Goal: Task Accomplishment & Management: Complete application form

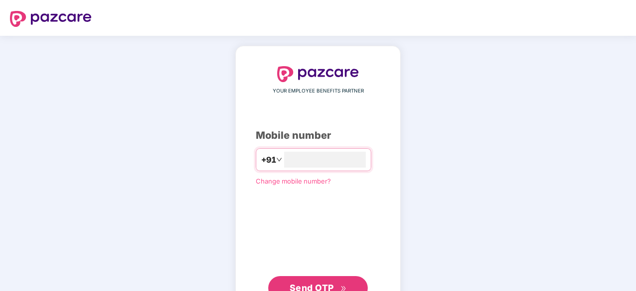
click at [127, 110] on div "YOUR EMPLOYEE BENEFITS PARTNER Mobile number +91 Change mobile number? Send OTP" at bounding box center [318, 183] width 636 height 295
click at [333, 164] on input "number" at bounding box center [325, 160] width 82 height 16
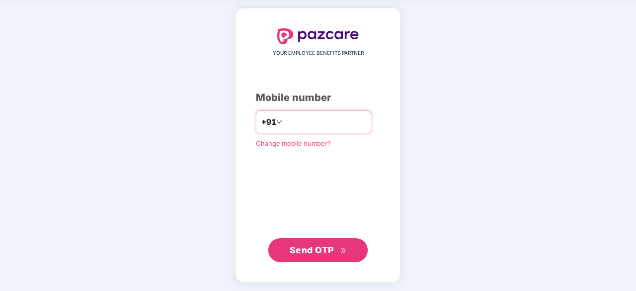
type input "**********"
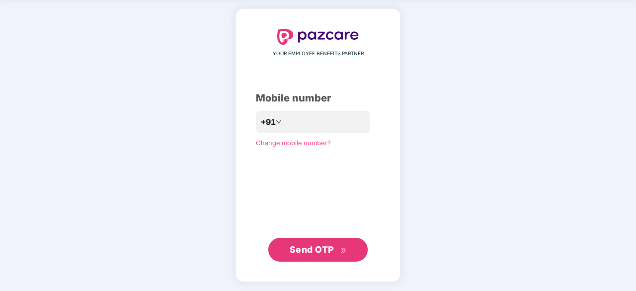
click at [313, 249] on span "Send OTP" at bounding box center [312, 249] width 44 height 10
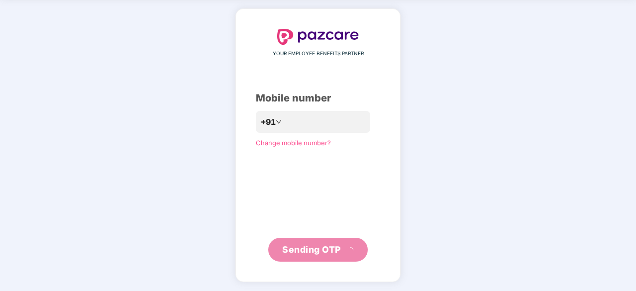
scroll to position [33, 0]
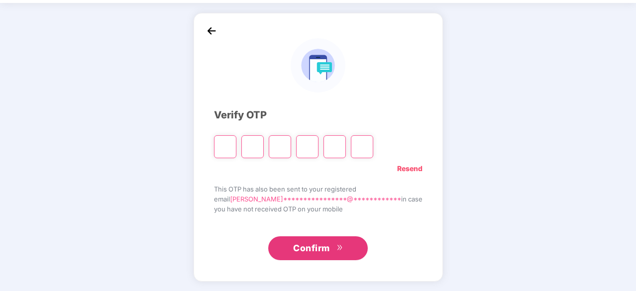
type input "*"
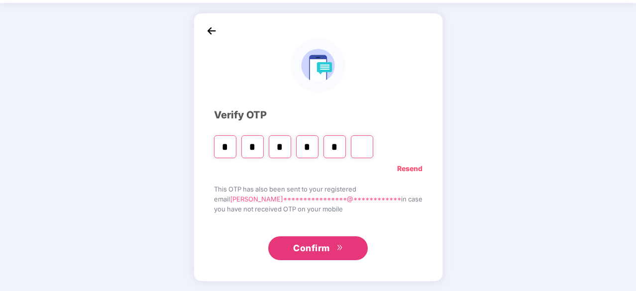
type input "*"
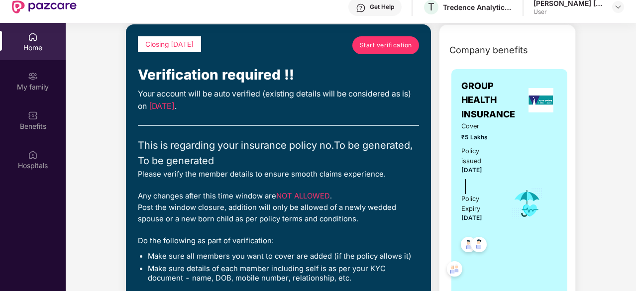
scroll to position [45, 0]
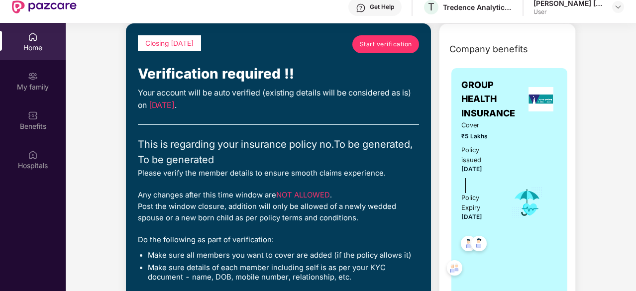
click at [387, 39] on span "Start verification" at bounding box center [386, 43] width 52 height 9
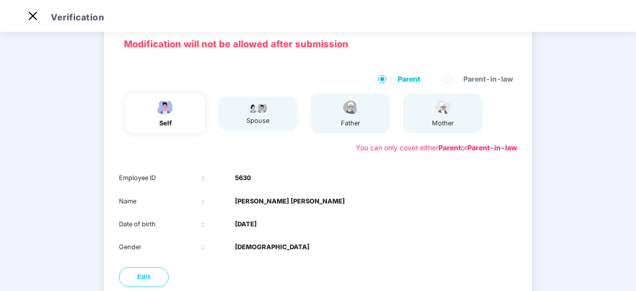
scroll to position [128, 0]
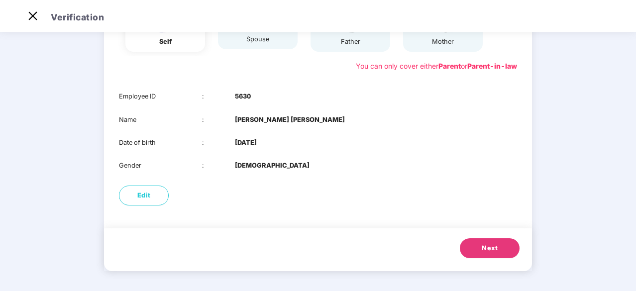
click at [486, 252] on span "Next" at bounding box center [490, 248] width 16 height 10
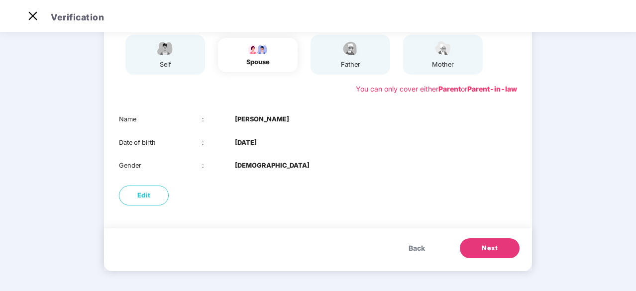
scroll to position [104, 0]
click at [467, 246] on button "Next" at bounding box center [490, 249] width 60 height 20
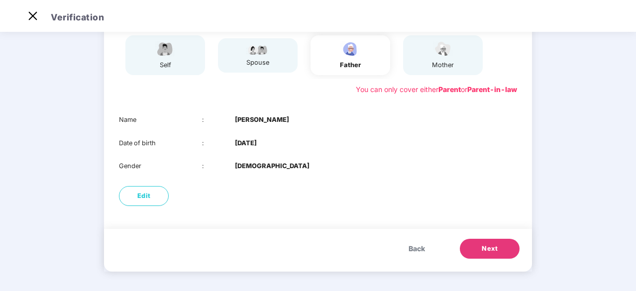
click at [467, 246] on button "Next" at bounding box center [490, 249] width 60 height 20
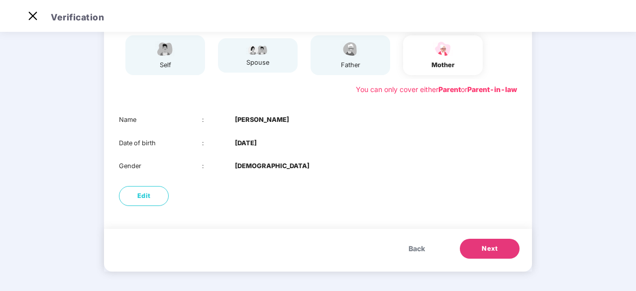
click at [467, 246] on button "Next" at bounding box center [490, 249] width 60 height 20
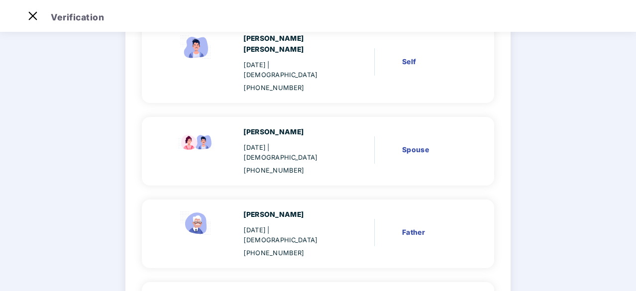
scroll to position [211, 0]
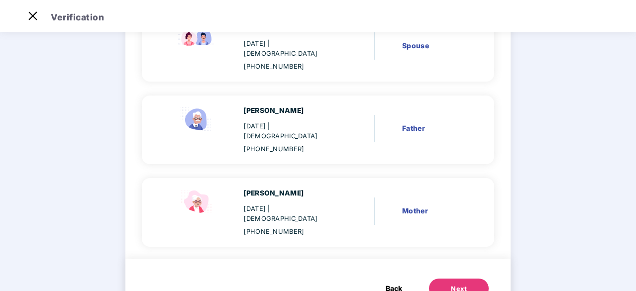
click at [457, 284] on div "Next" at bounding box center [459, 289] width 16 height 10
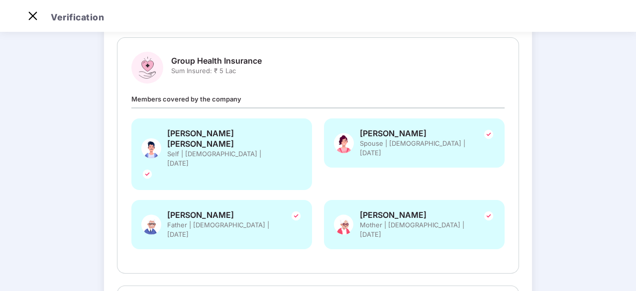
scroll to position [288, 0]
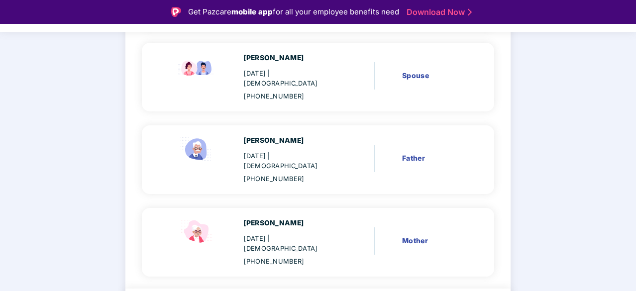
scroll to position [211, 0]
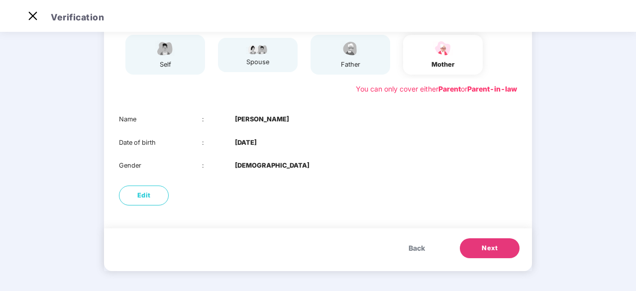
scroll to position [104, 0]
click at [159, 198] on button "Edit" at bounding box center [144, 196] width 50 height 20
select select "******"
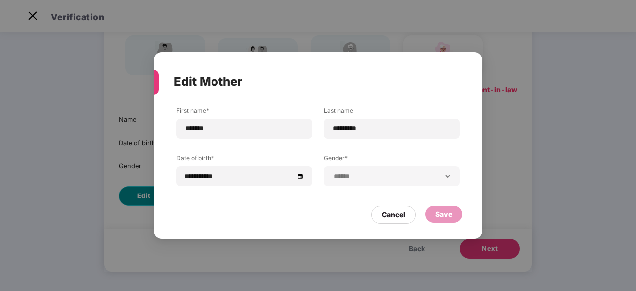
scroll to position [0, 0]
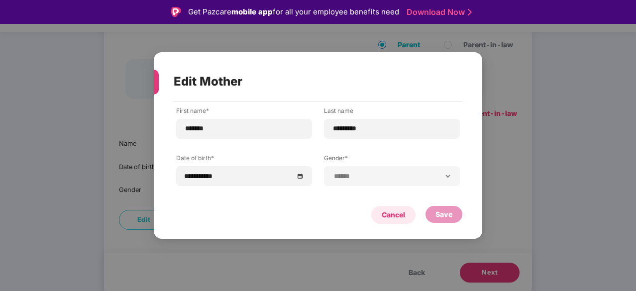
click at [379, 212] on div "Cancel" at bounding box center [393, 215] width 44 height 18
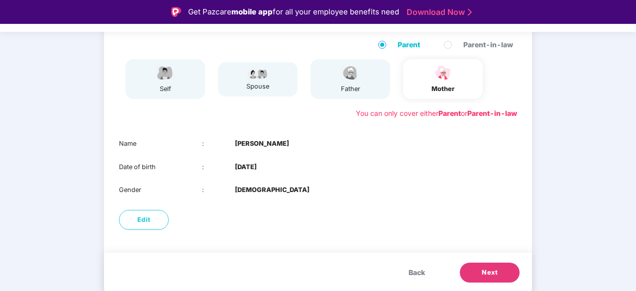
click at [357, 82] on div "father" at bounding box center [350, 79] width 25 height 30
click at [418, 274] on span "Back" at bounding box center [416, 272] width 16 height 11
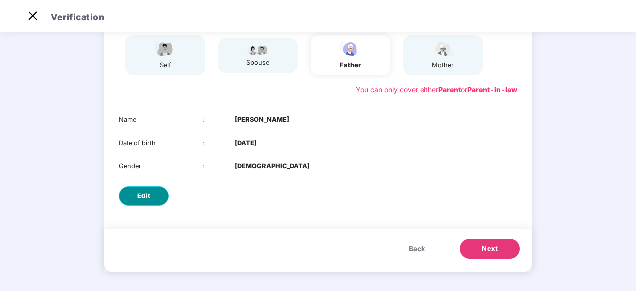
click at [131, 199] on button "Edit" at bounding box center [144, 196] width 50 height 20
select select "****"
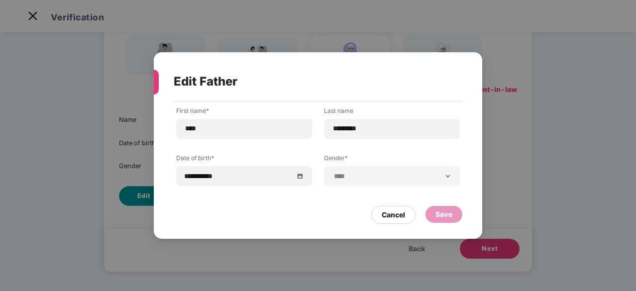
scroll to position [0, 0]
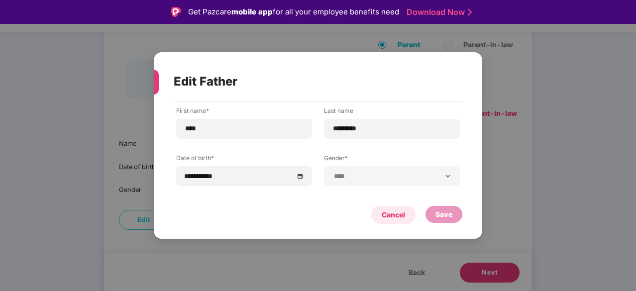
click at [390, 216] on div "Cancel" at bounding box center [393, 214] width 23 height 11
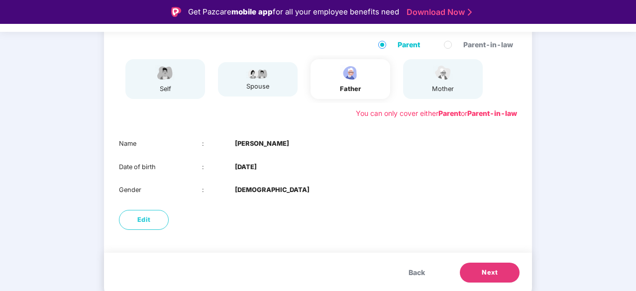
click at [416, 276] on span "Back" at bounding box center [416, 272] width 16 height 11
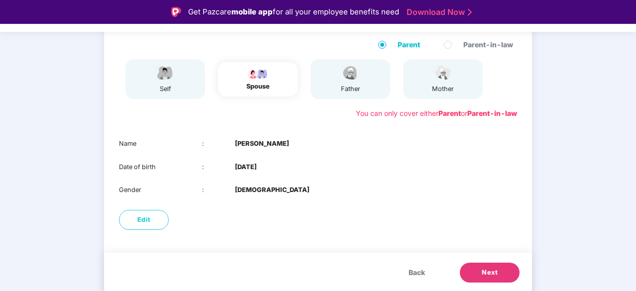
scroll to position [24, 0]
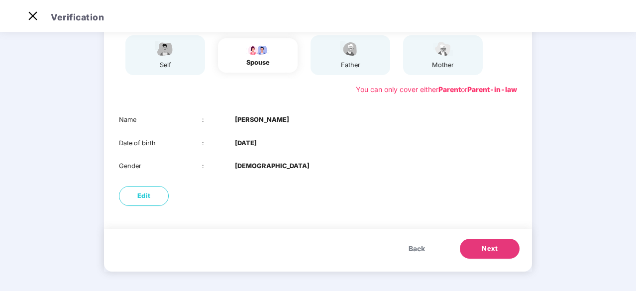
click at [493, 250] on span "Next" at bounding box center [490, 249] width 16 height 10
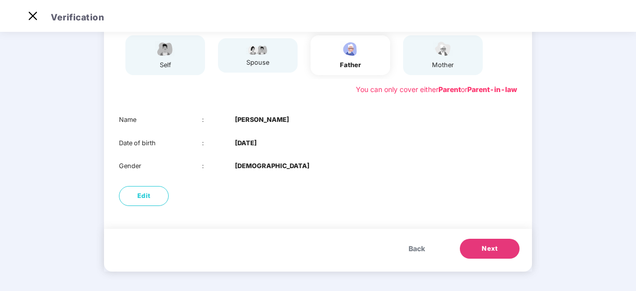
click at [493, 250] on span "Next" at bounding box center [490, 249] width 16 height 10
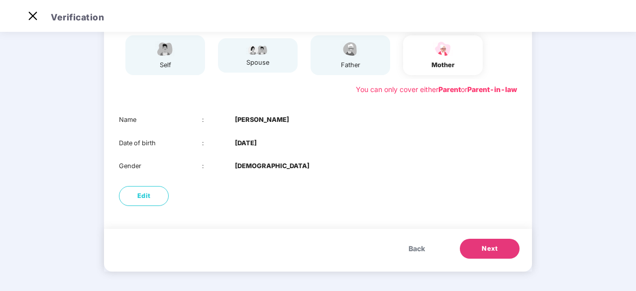
click at [493, 250] on span "Next" at bounding box center [490, 249] width 16 height 10
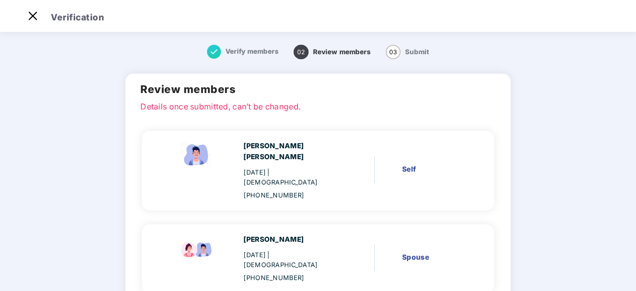
scroll to position [211, 0]
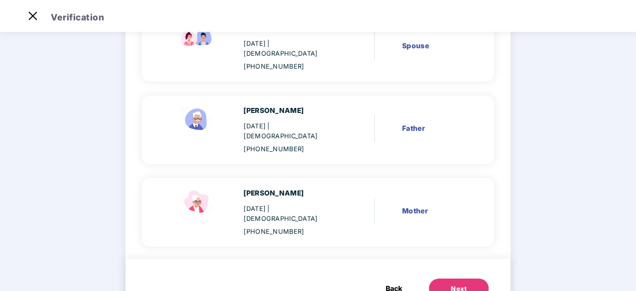
click at [455, 284] on div "Next" at bounding box center [459, 289] width 16 height 10
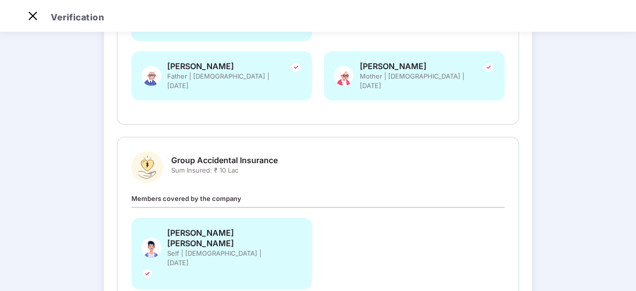
scroll to position [288, 0]
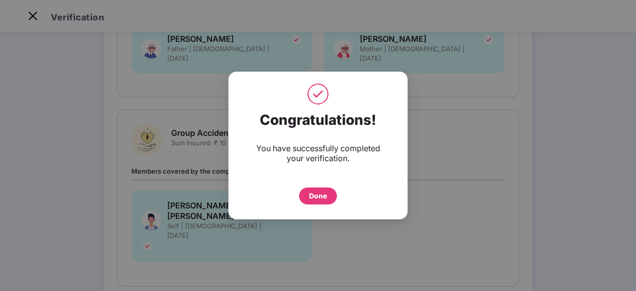
click at [314, 200] on div "Done" at bounding box center [318, 196] width 18 height 11
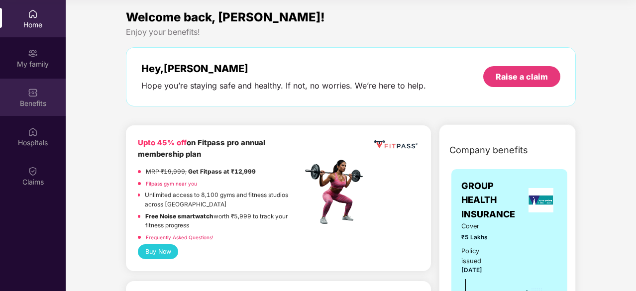
click at [35, 101] on div "Benefits" at bounding box center [33, 104] width 66 height 10
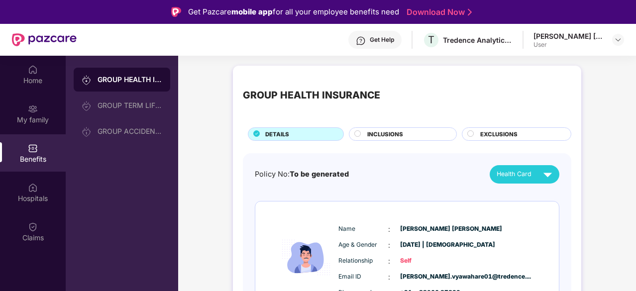
click at [409, 133] on div "INCLUSIONS" at bounding box center [406, 135] width 89 height 10
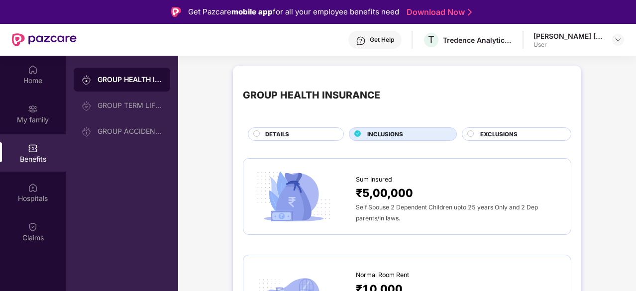
click at [501, 132] on span "EXCLUSIONS" at bounding box center [498, 134] width 37 height 9
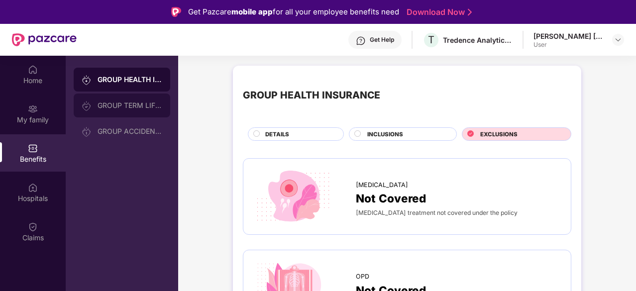
click at [111, 97] on div "GROUP TERM LIFE INSURANCE" at bounding box center [122, 106] width 97 height 24
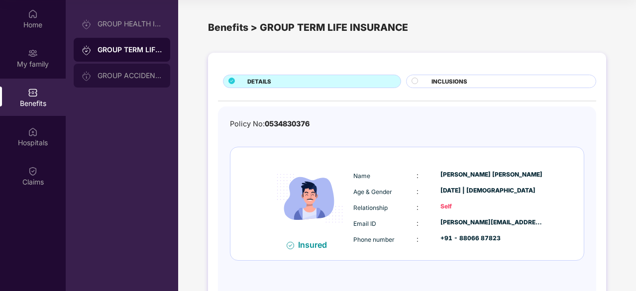
click at [145, 74] on div "GROUP ACCIDENTAL INSURANCE" at bounding box center [130, 76] width 65 height 8
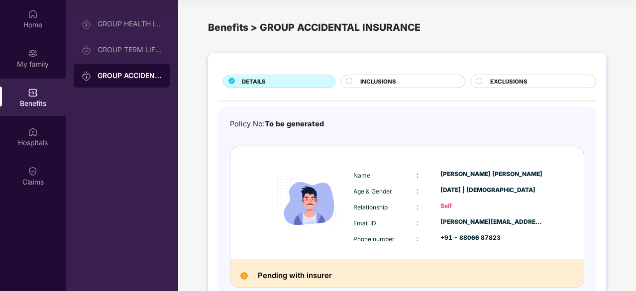
click at [377, 81] on span "INCLUSIONS" at bounding box center [378, 81] width 36 height 9
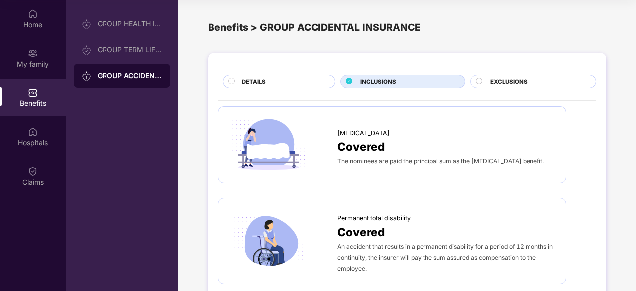
click at [487, 80] on div "EXCLUSIONS" at bounding box center [537, 82] width 105 height 10
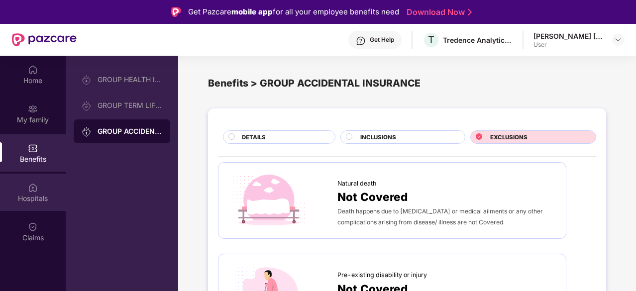
click at [42, 191] on div "Hospitals" at bounding box center [33, 192] width 66 height 37
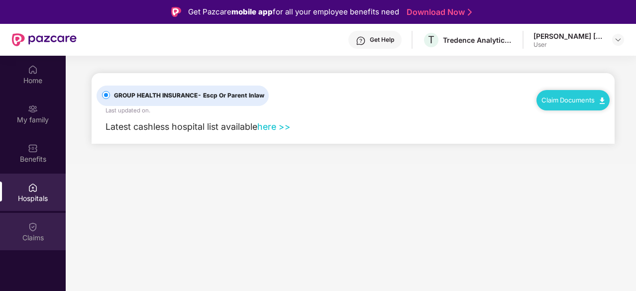
click at [33, 224] on img at bounding box center [33, 227] width 10 height 10
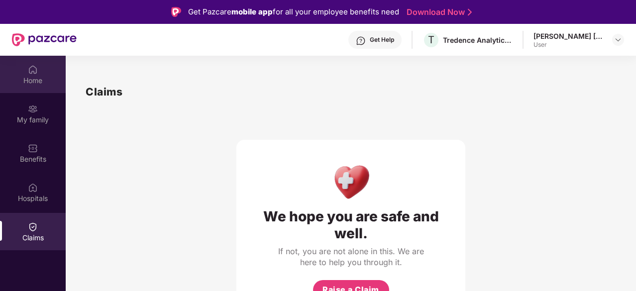
click at [34, 79] on div "Home" at bounding box center [33, 81] width 66 height 10
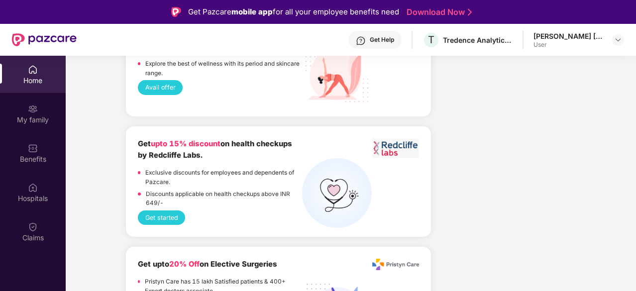
scroll to position [1306, 0]
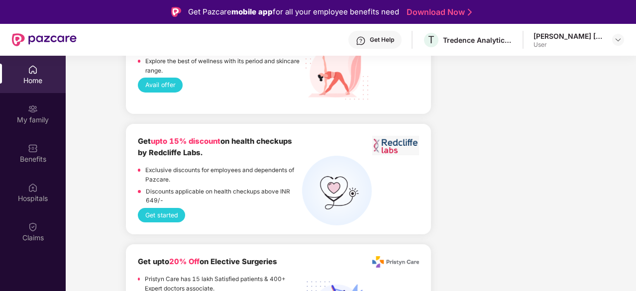
click at [164, 213] on button "Get started" at bounding box center [161, 215] width 47 height 14
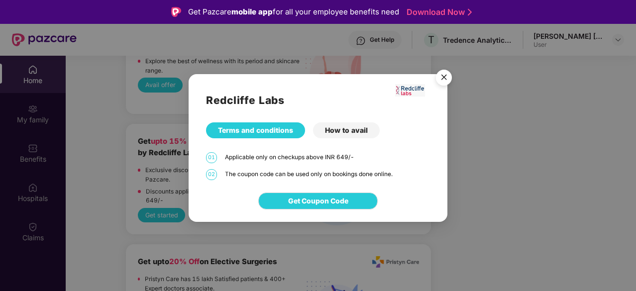
click at [449, 78] on img "Close" at bounding box center [444, 79] width 28 height 28
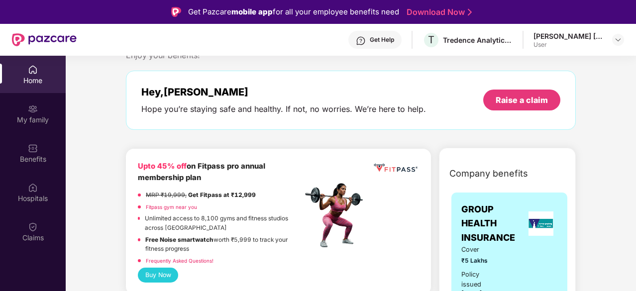
scroll to position [0, 0]
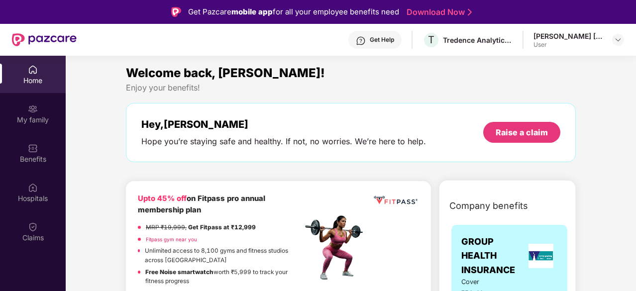
click at [583, 41] on div "User" at bounding box center [568, 45] width 70 height 8
click at [615, 44] on div at bounding box center [618, 40] width 12 height 12
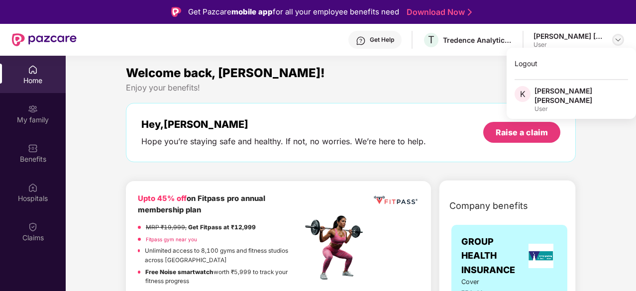
click at [615, 44] on div at bounding box center [618, 40] width 12 height 12
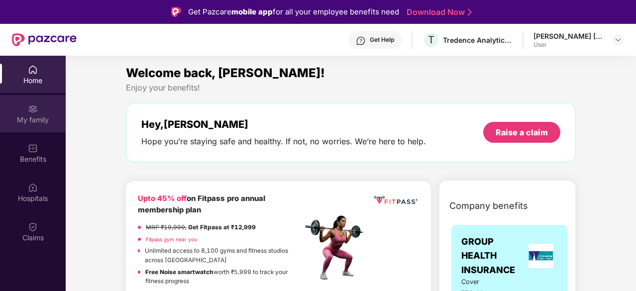
click at [24, 129] on div "My family" at bounding box center [33, 113] width 66 height 37
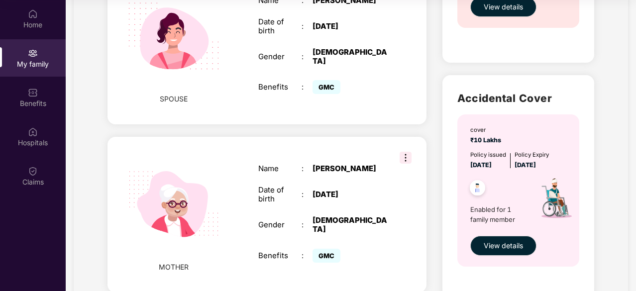
scroll to position [475, 0]
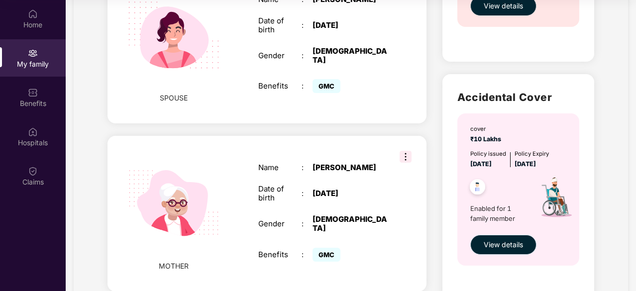
click at [517, 241] on span "View details" at bounding box center [503, 244] width 39 height 11
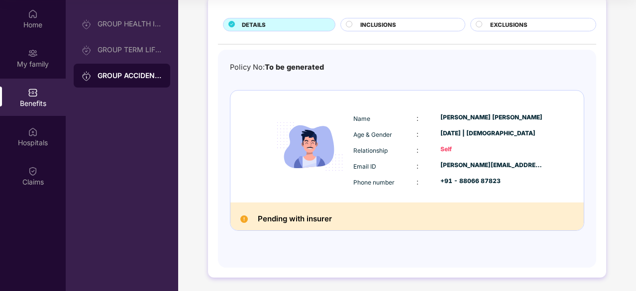
scroll to position [0, 0]
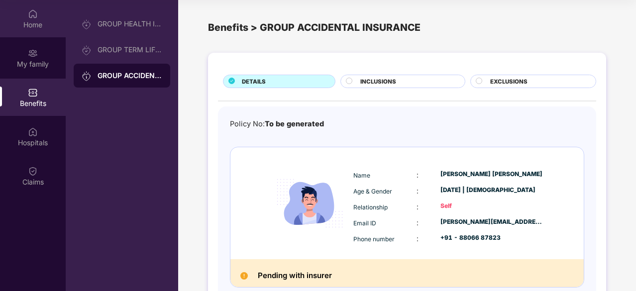
click at [28, 23] on div "Home" at bounding box center [33, 25] width 66 height 10
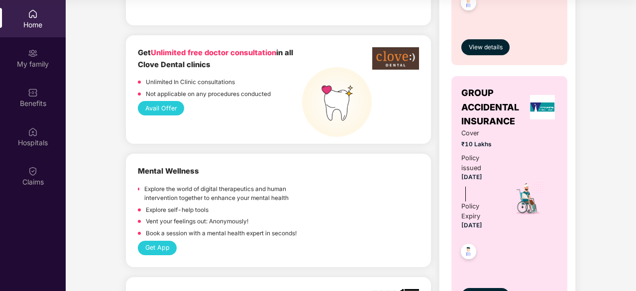
scroll to position [615, 0]
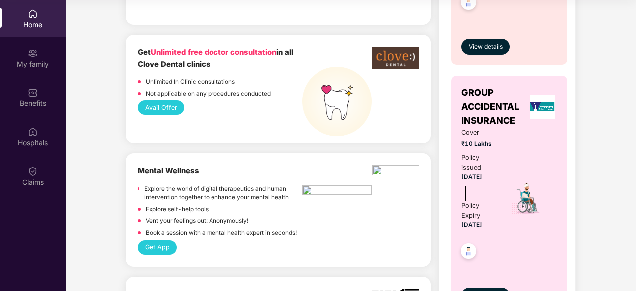
click at [160, 106] on button "Avail Offer" at bounding box center [161, 107] width 46 height 14
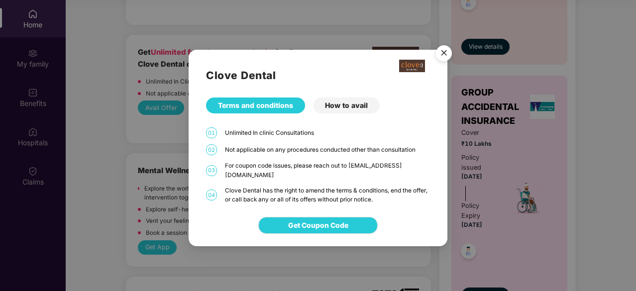
click at [336, 113] on div "How to avail" at bounding box center [346, 106] width 67 height 16
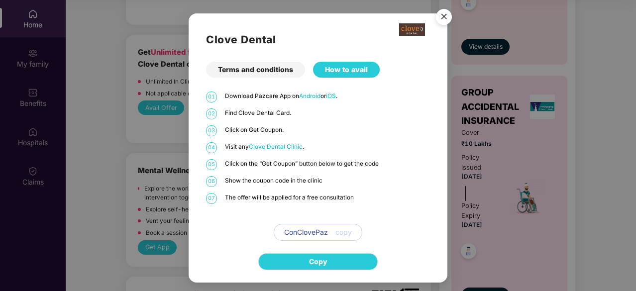
click at [446, 17] on img "Close" at bounding box center [444, 18] width 28 height 28
